Goal: Task Accomplishment & Management: Manage account settings

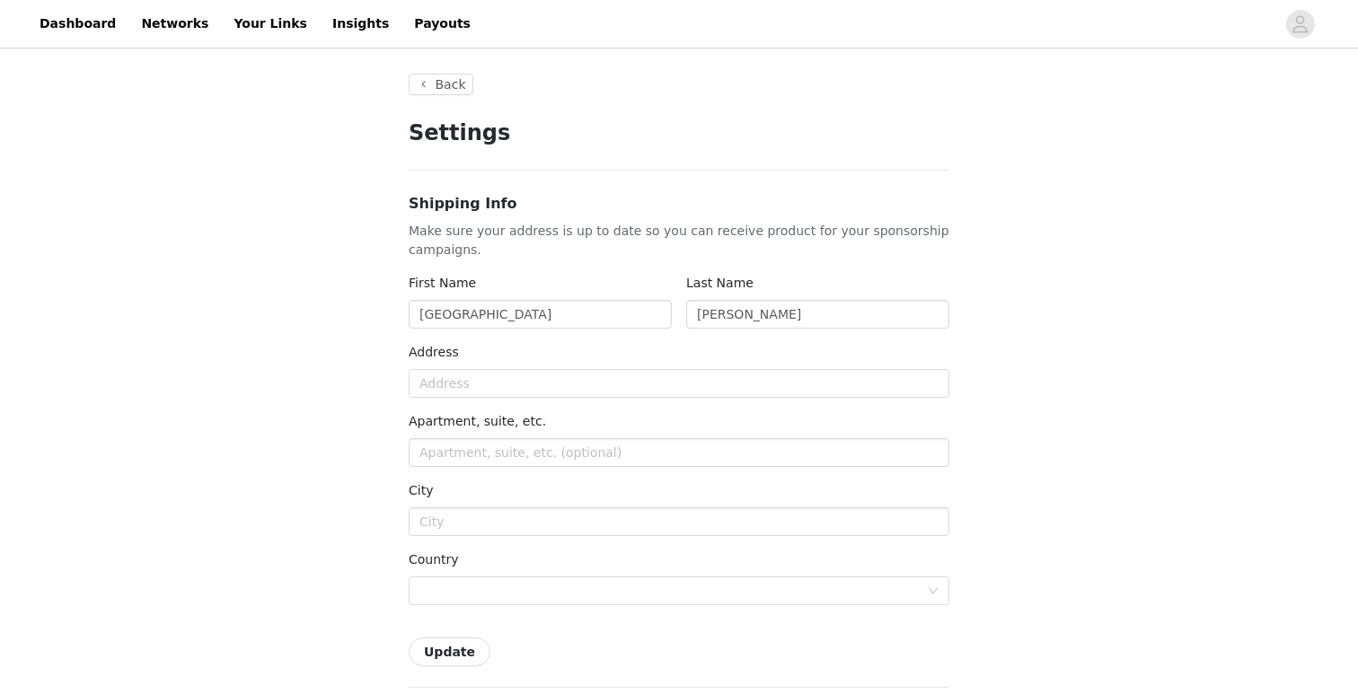
type input "+1 ([GEOGRAPHIC_DATA])"
click at [76, 30] on link "Dashboard" at bounding box center [78, 24] width 98 height 40
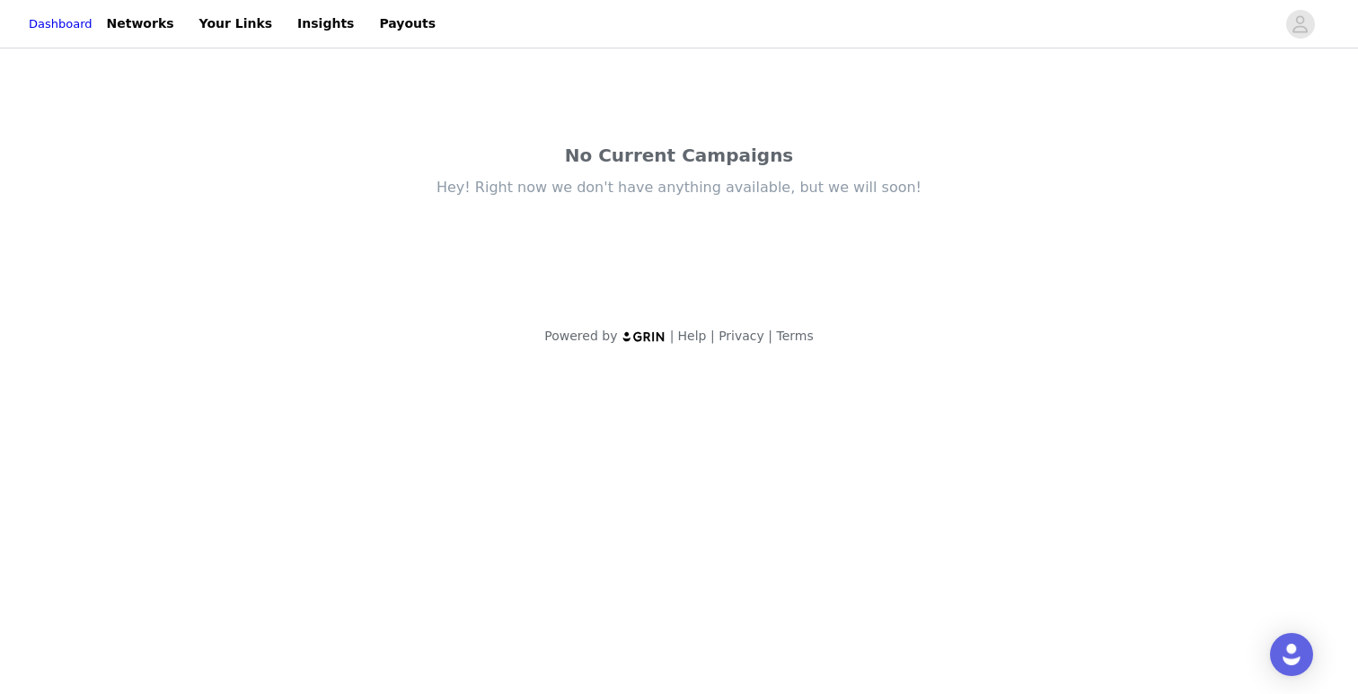
click at [612, 207] on div "No Current Campaigns Hey! Right now we don't have anything available, but we wi…" at bounding box center [679, 178] width 862 height 253
click at [157, 18] on link "Networks" at bounding box center [140, 24] width 89 height 40
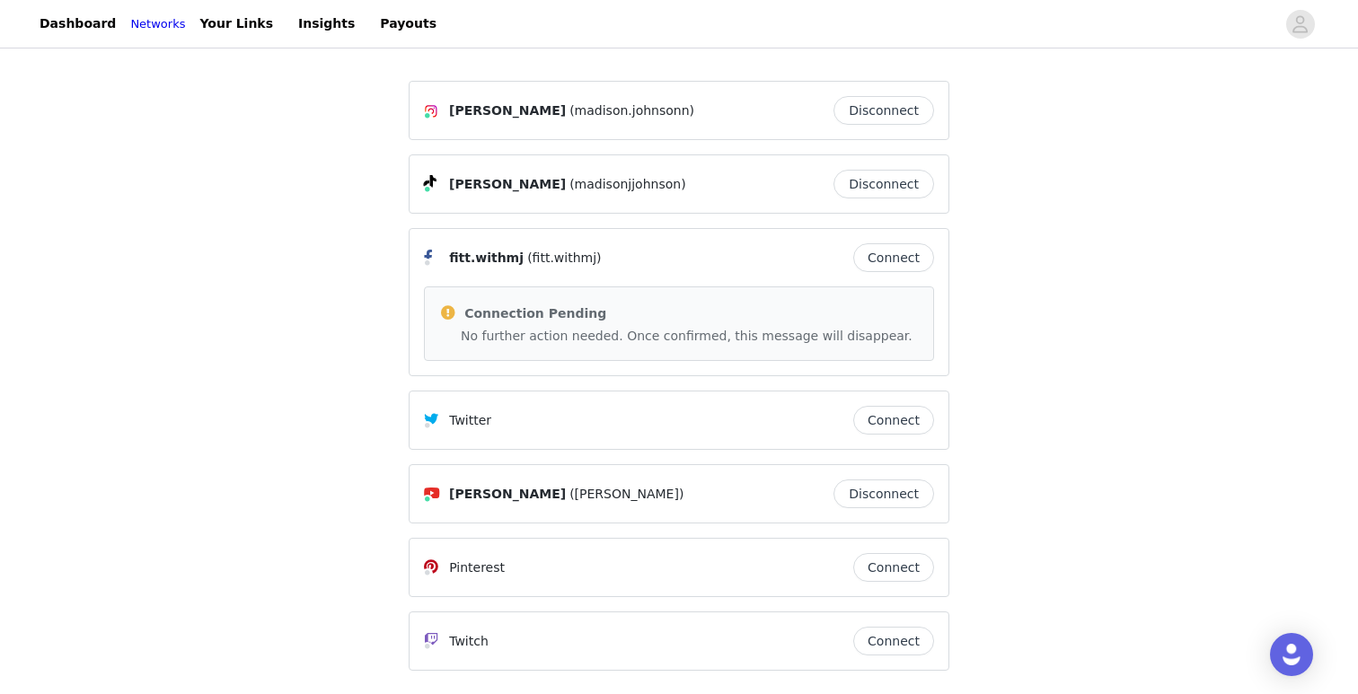
click at [1287, 40] on div "Dashboard Networks Your Links Insights Payouts" at bounding box center [679, 24] width 1358 height 40
click at [1292, 22] on icon "avatar" at bounding box center [1299, 24] width 17 height 29
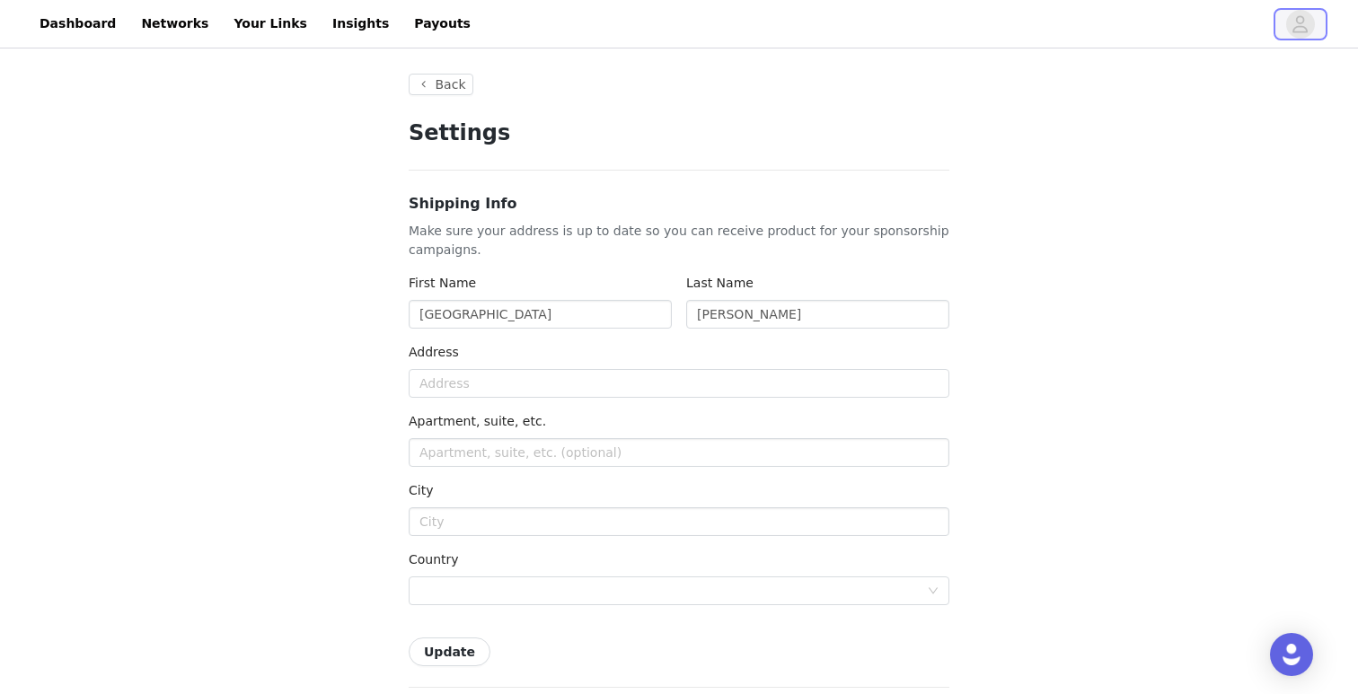
type input "+1 ([GEOGRAPHIC_DATA])"
click at [453, 92] on button "Back" at bounding box center [441, 85] width 65 height 22
click at [469, 391] on input "text" at bounding box center [679, 383] width 541 height 29
type input "[STREET_ADDRESS]"
type input "Apt L307"
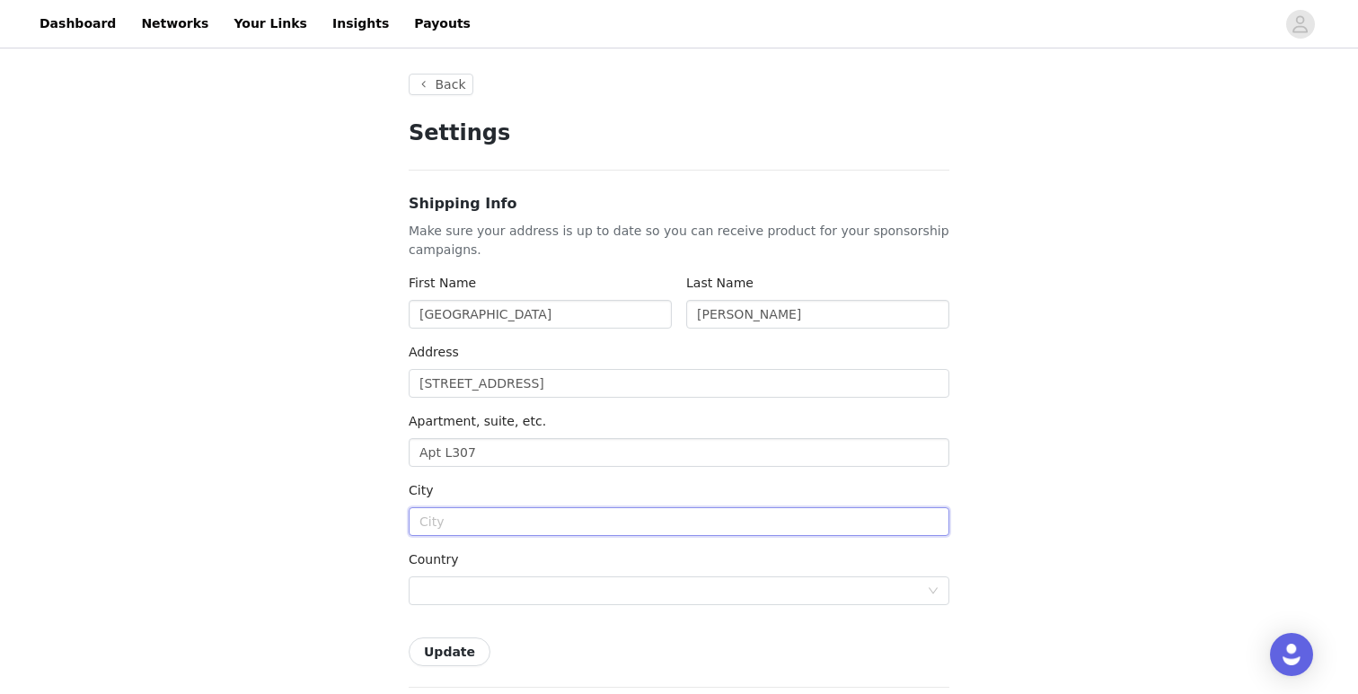
type input "Auburn"
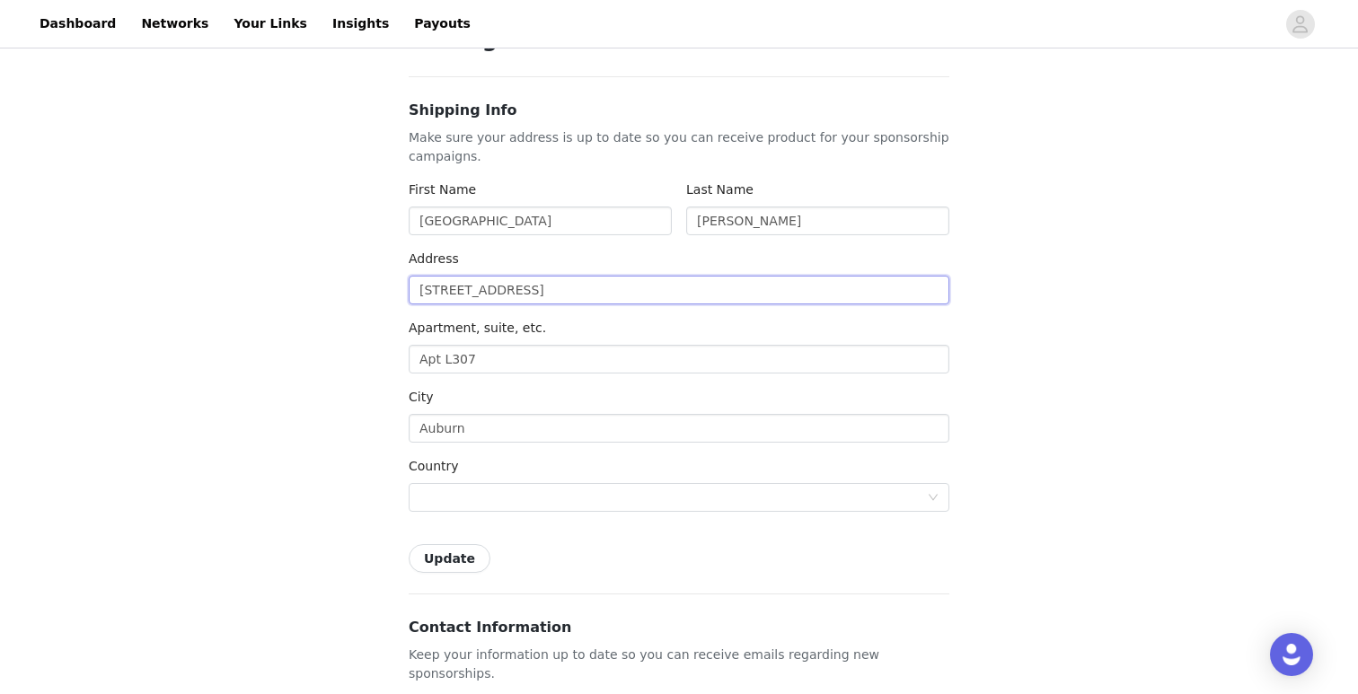
scroll to position [100, 0]
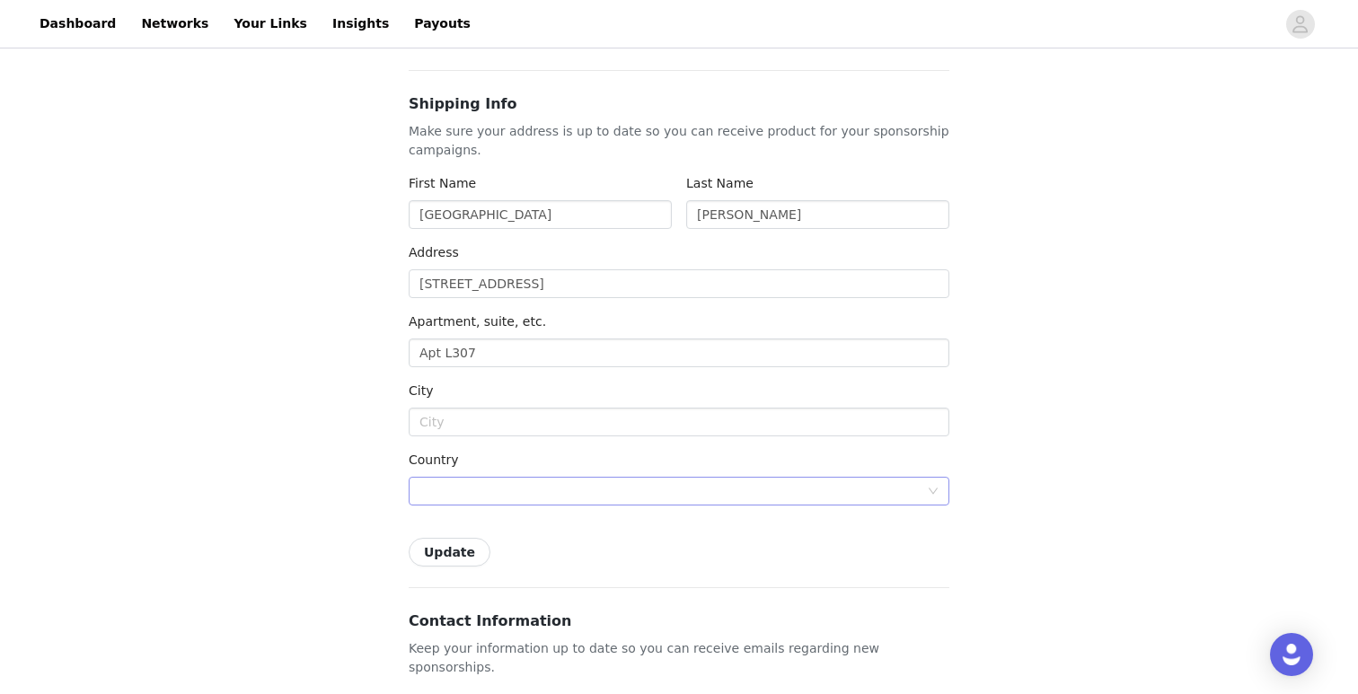
click at [514, 495] on div at bounding box center [672, 491] width 507 height 27
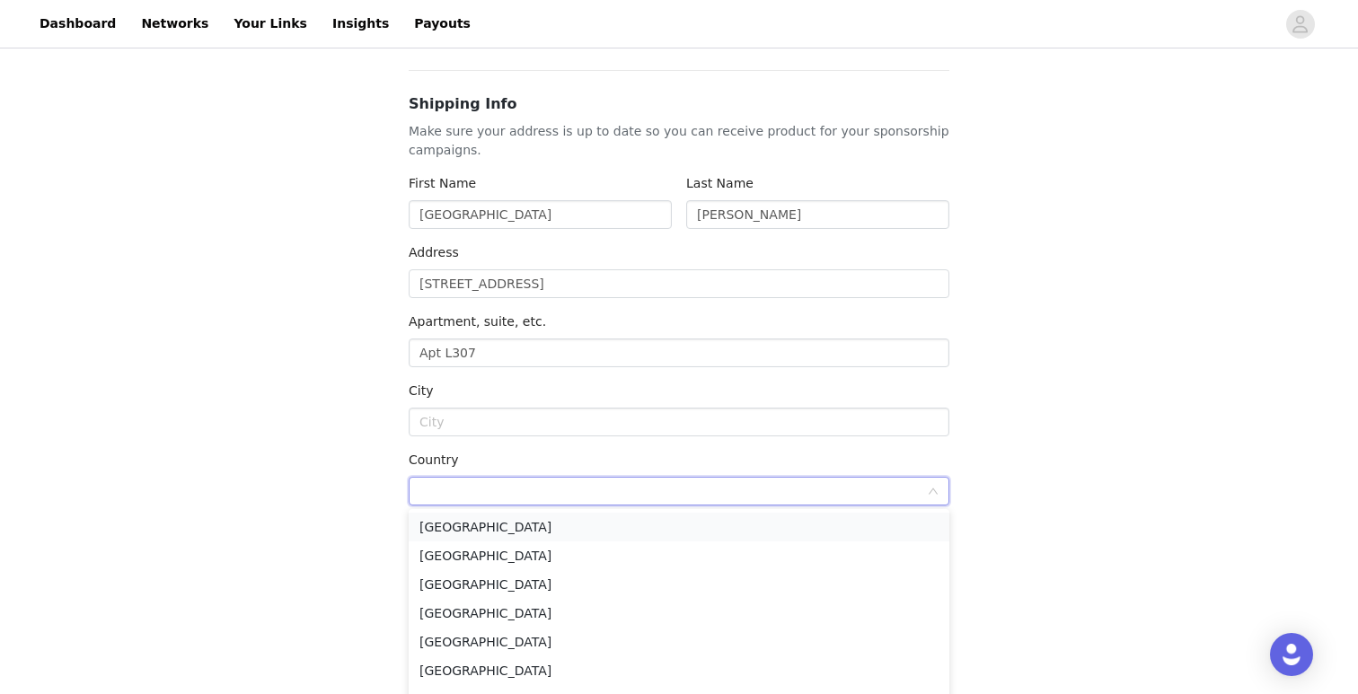
click at [497, 531] on li "[GEOGRAPHIC_DATA]" at bounding box center [679, 527] width 541 height 29
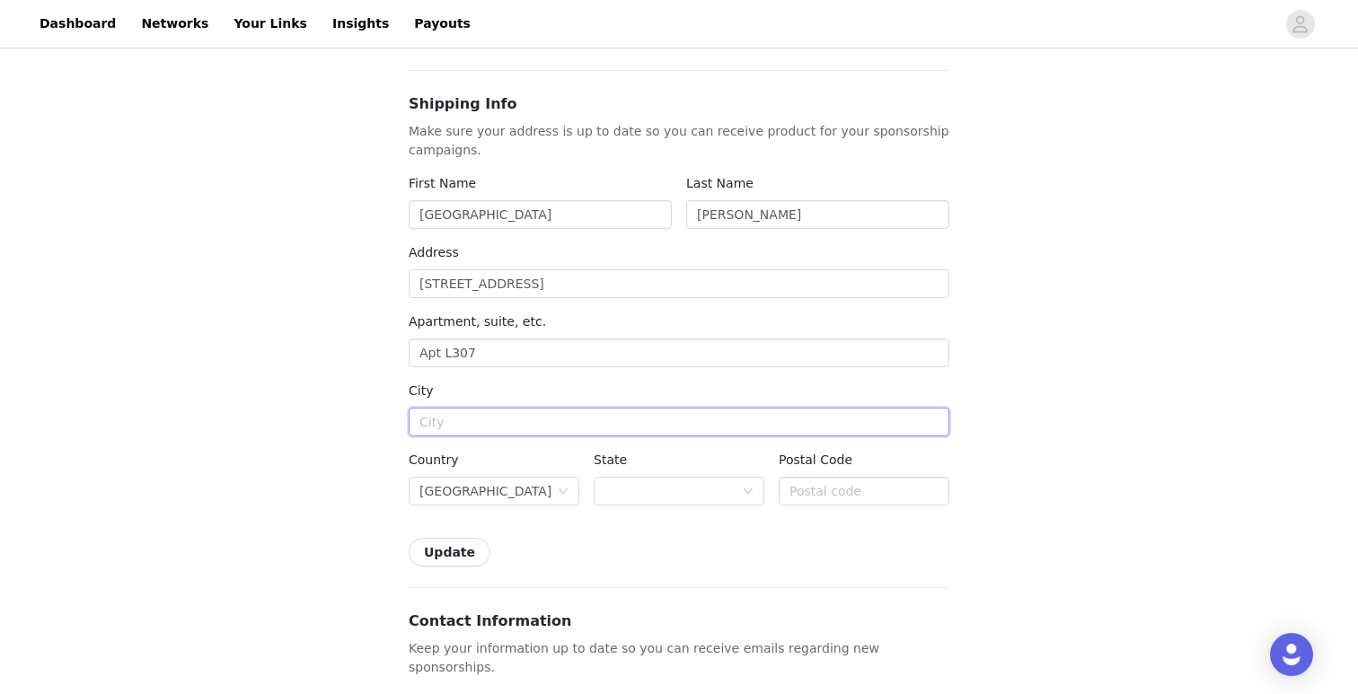
click at [485, 434] on input "text" at bounding box center [679, 422] width 541 height 29
type input "Auburn"
type input "98092"
click at [642, 505] on div at bounding box center [679, 491] width 171 height 29
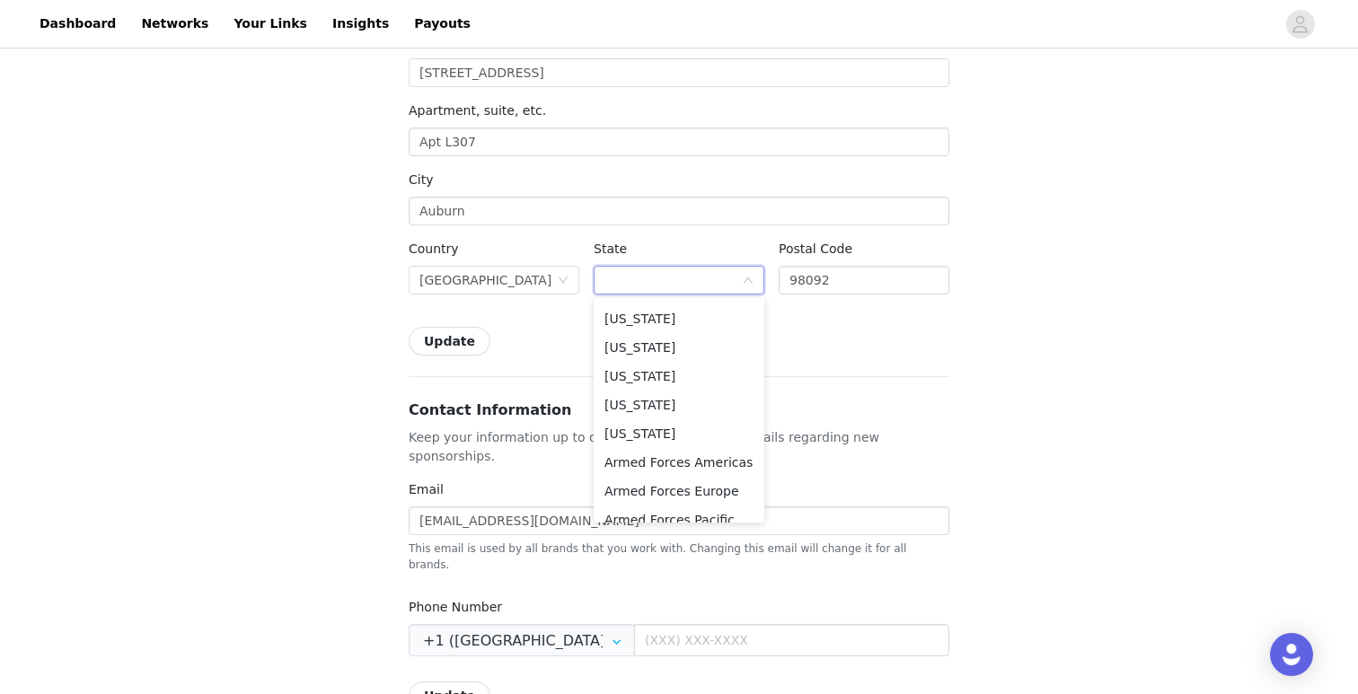
scroll to position [1564, 0]
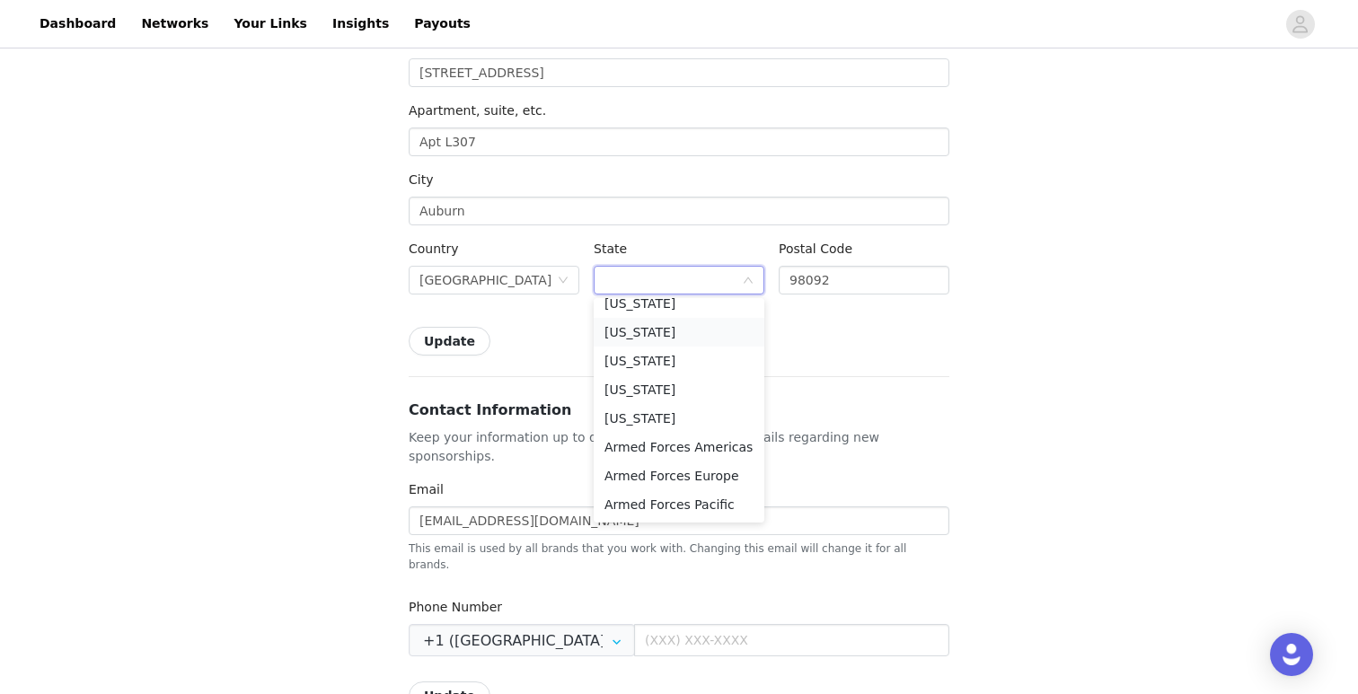
click at [655, 340] on li "[US_STATE]" at bounding box center [679, 332] width 171 height 29
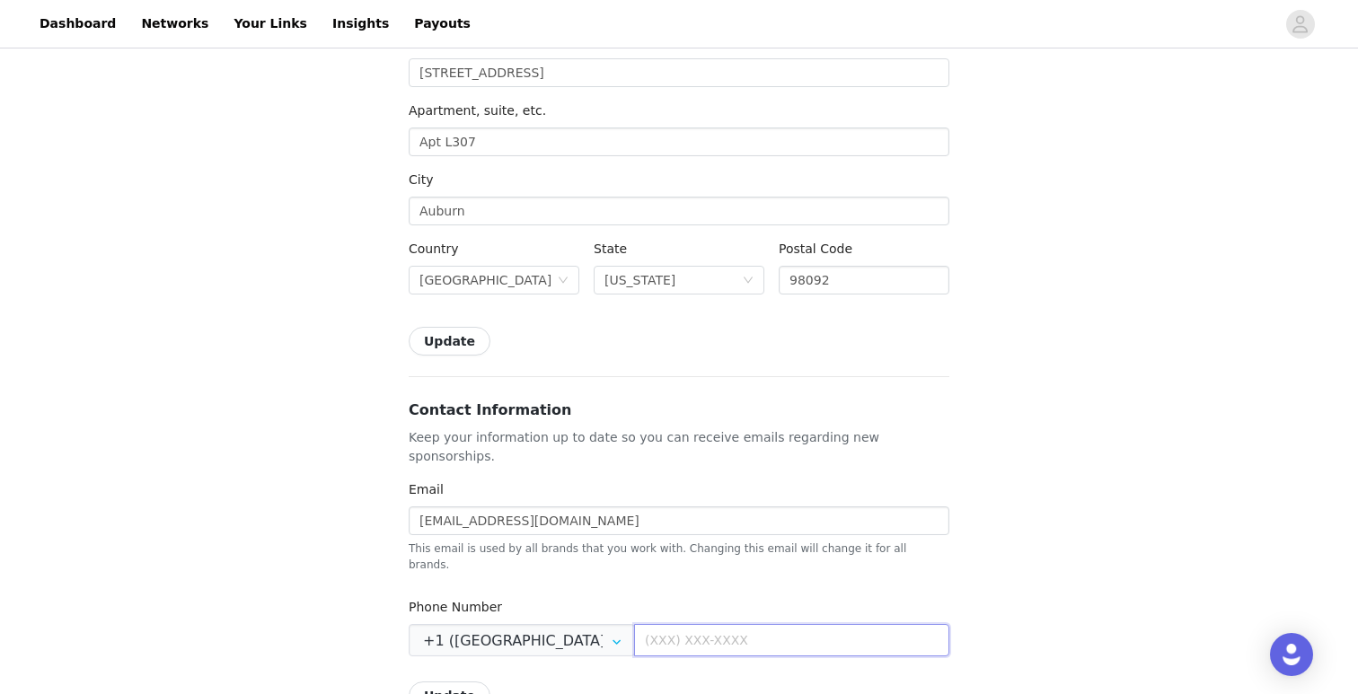
click at [659, 624] on input "text" at bounding box center [791, 640] width 315 height 32
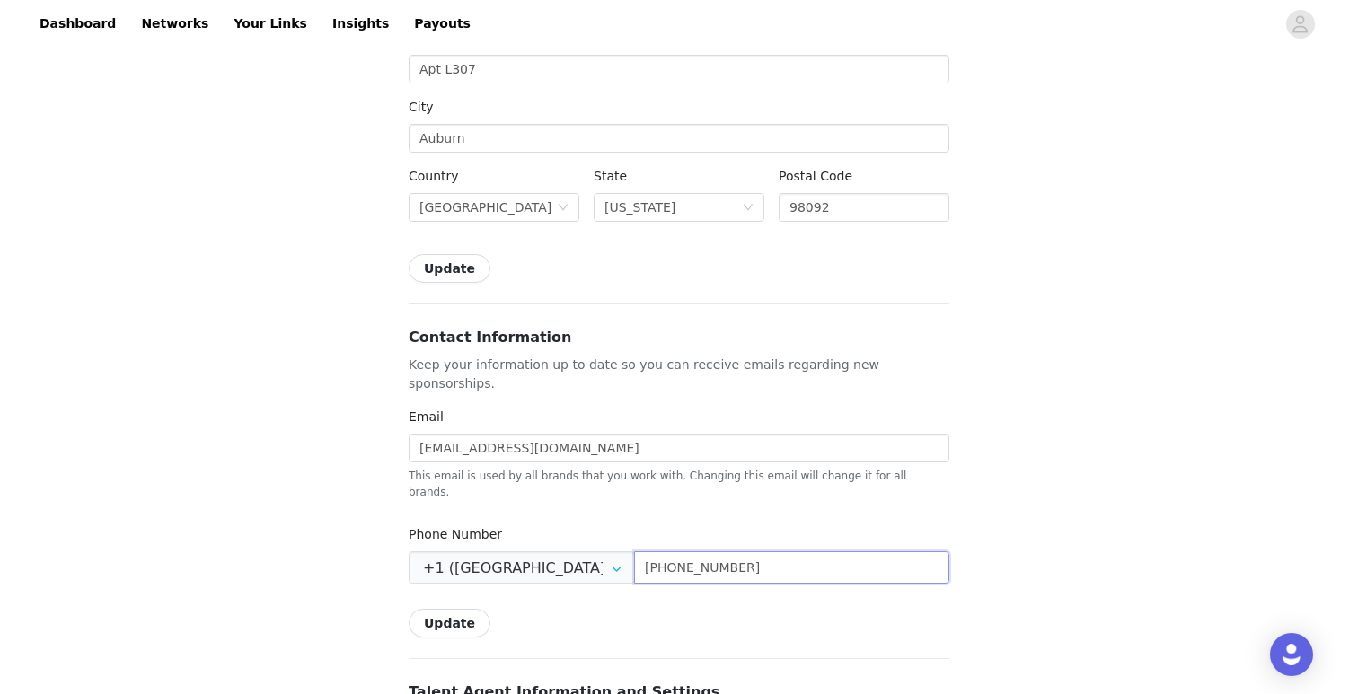
scroll to position [410, 0]
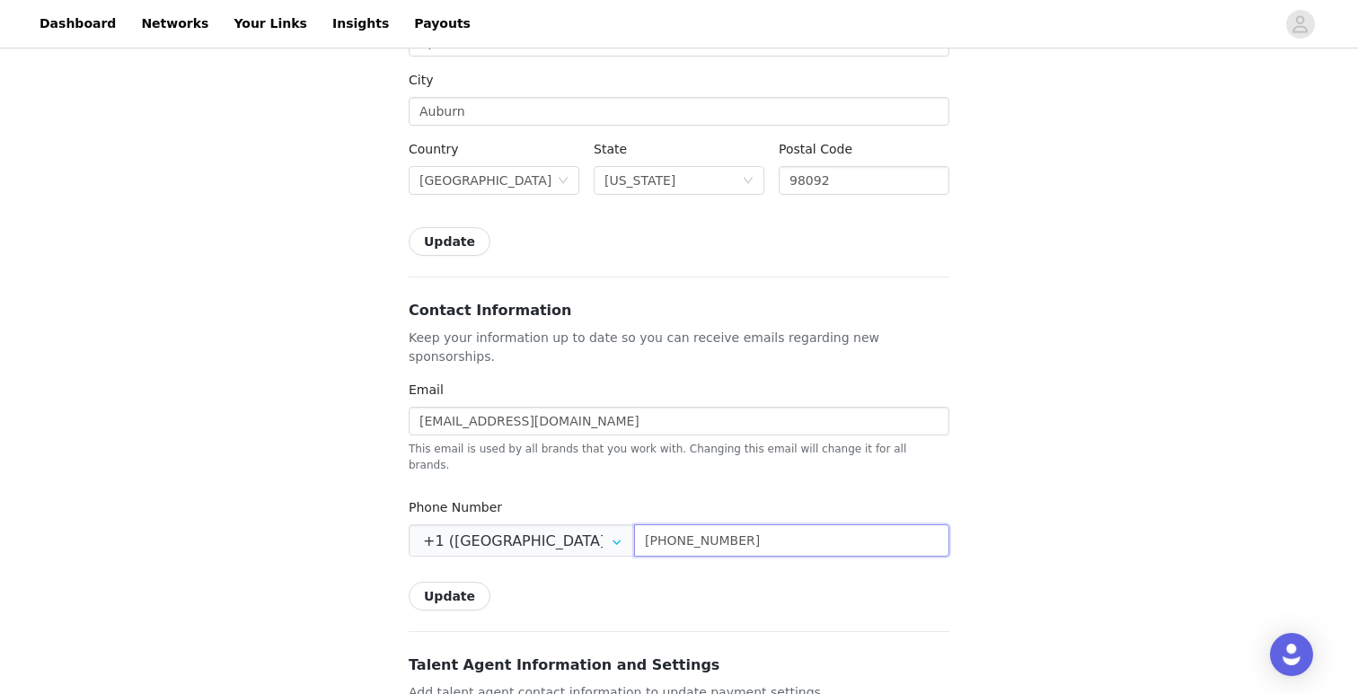
type input "[PHONE_NUMBER]"
click at [462, 582] on button "Update" at bounding box center [450, 596] width 82 height 29
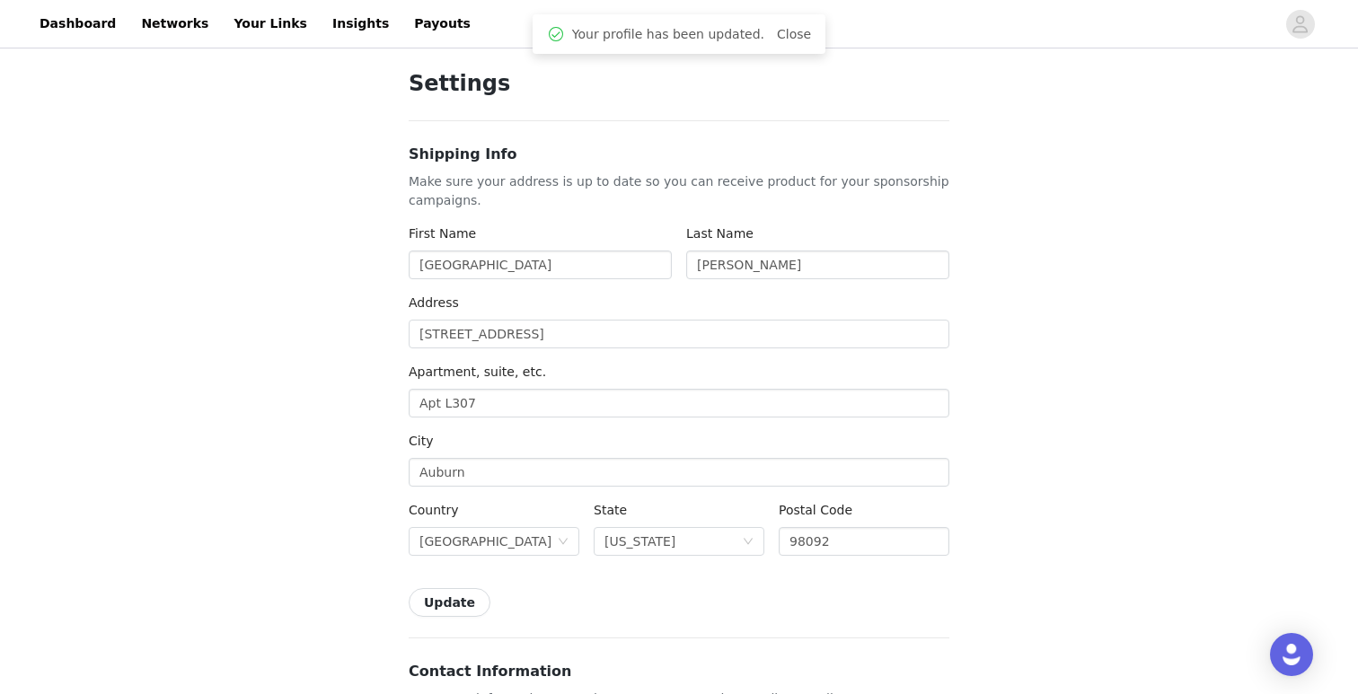
scroll to position [0, 0]
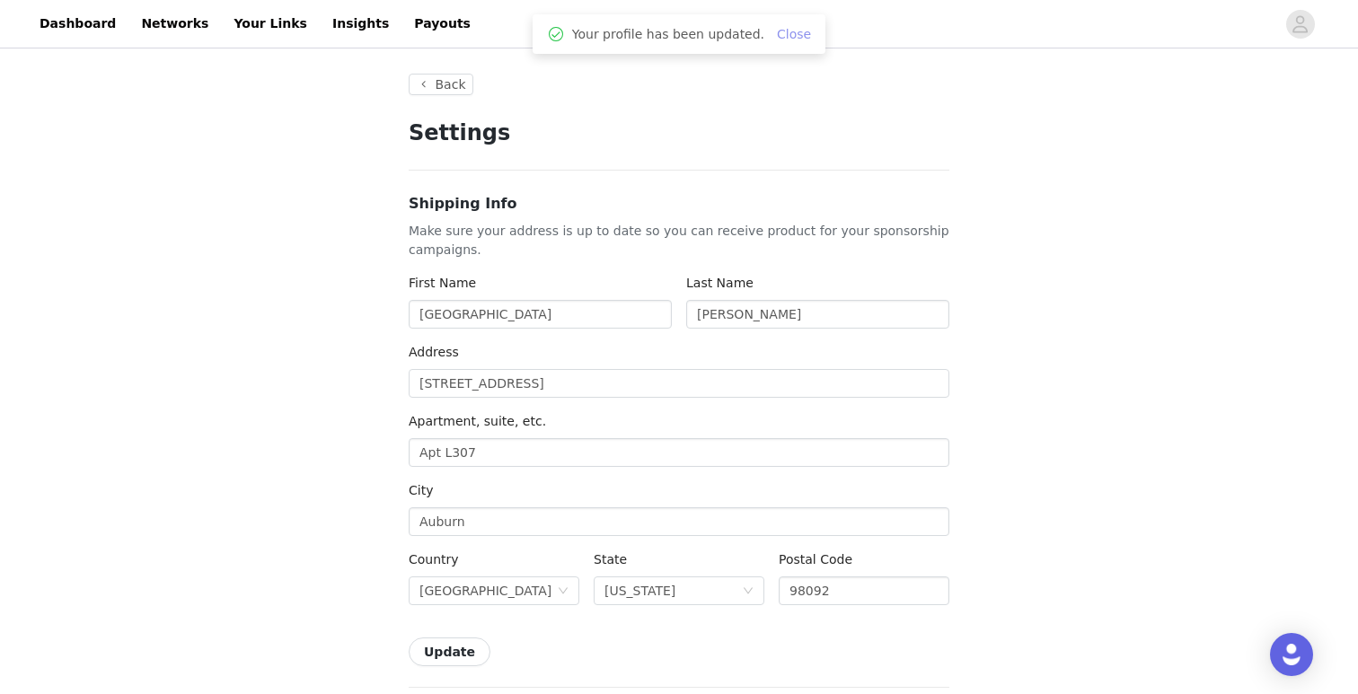
click at [784, 36] on link "Close" at bounding box center [794, 34] width 34 height 14
click at [451, 87] on button "Back" at bounding box center [441, 85] width 65 height 22
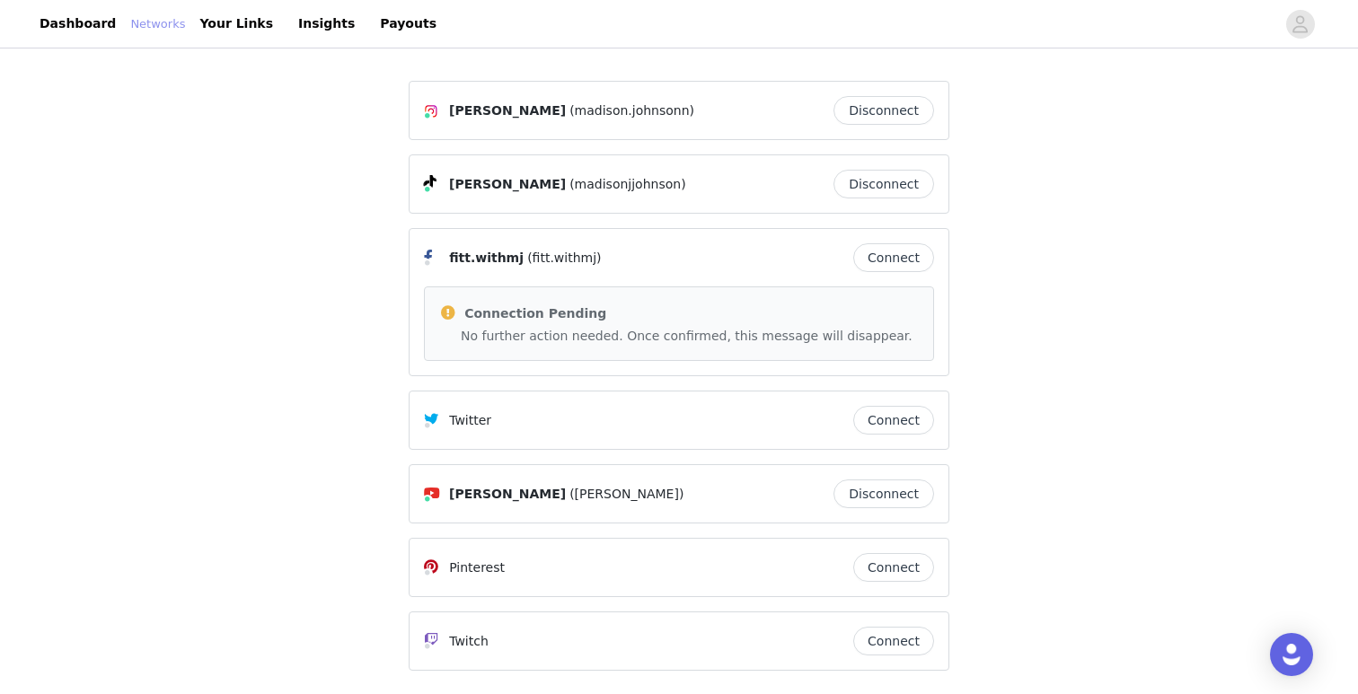
click at [136, 33] on link "Networks" at bounding box center [157, 24] width 55 height 18
click at [263, 20] on link "Your Links" at bounding box center [236, 24] width 95 height 40
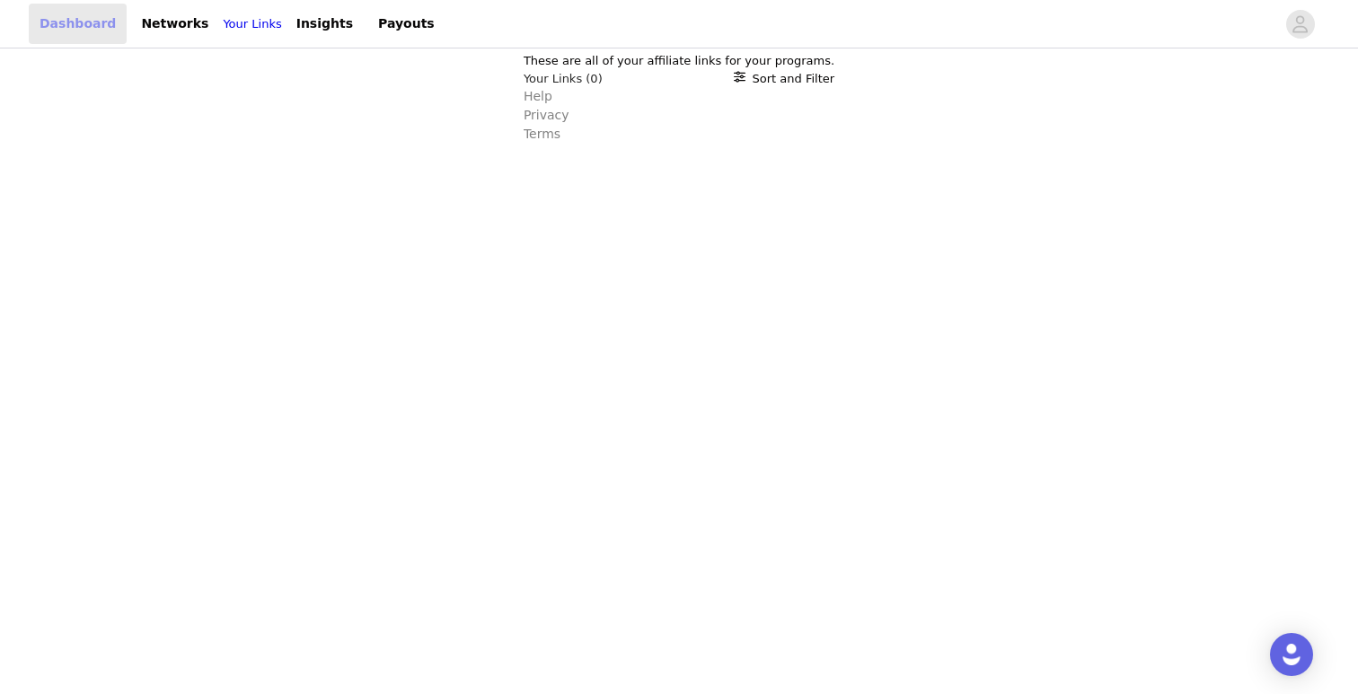
click at [99, 15] on link "Dashboard" at bounding box center [78, 24] width 98 height 40
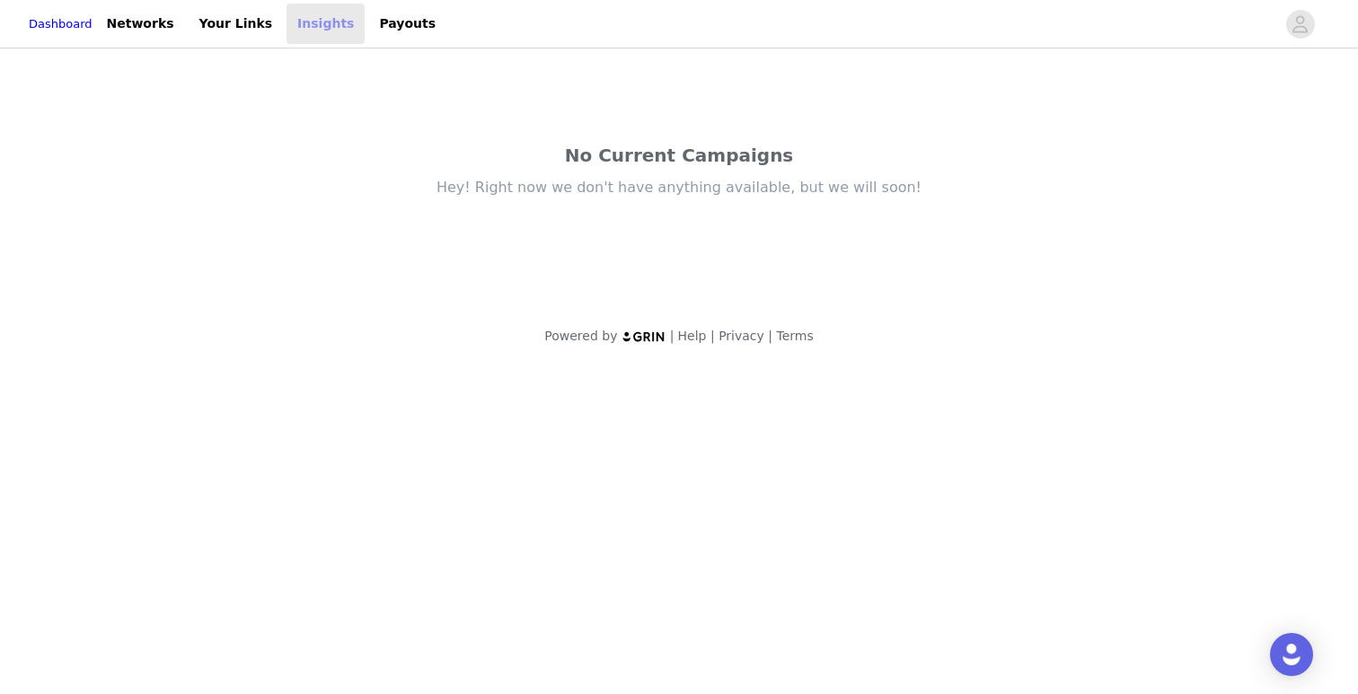
click at [348, 18] on link "Insights" at bounding box center [325, 24] width 78 height 40
click at [311, 28] on link "Insights" at bounding box center [325, 24] width 78 height 40
